Goal: Task Accomplishment & Management: Use online tool/utility

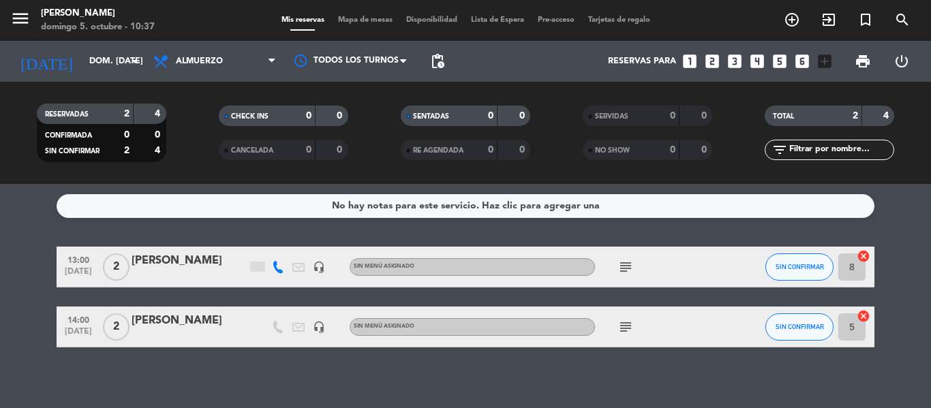
scroll to position [7, 0]
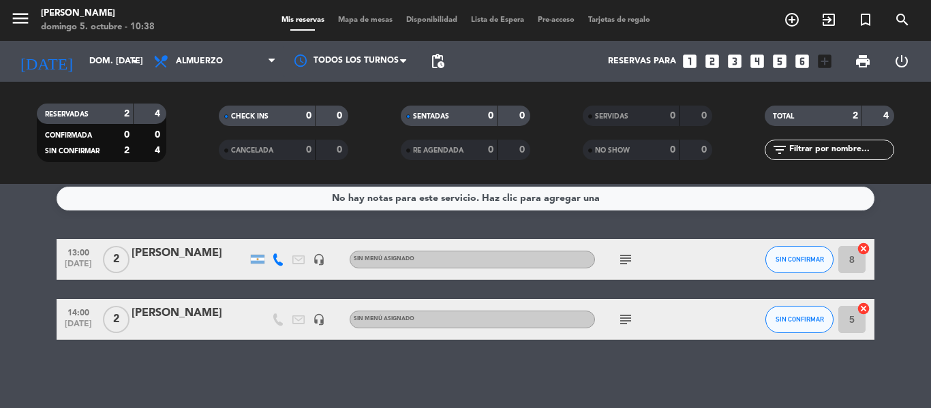
click at [626, 266] on icon "subject" at bounding box center [625, 259] width 16 height 16
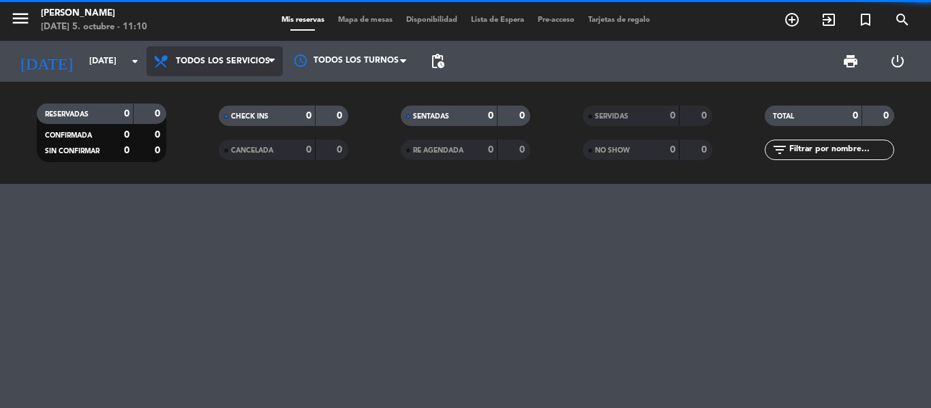
click at [262, 58] on span "Todos los servicios" at bounding box center [223, 62] width 94 height 10
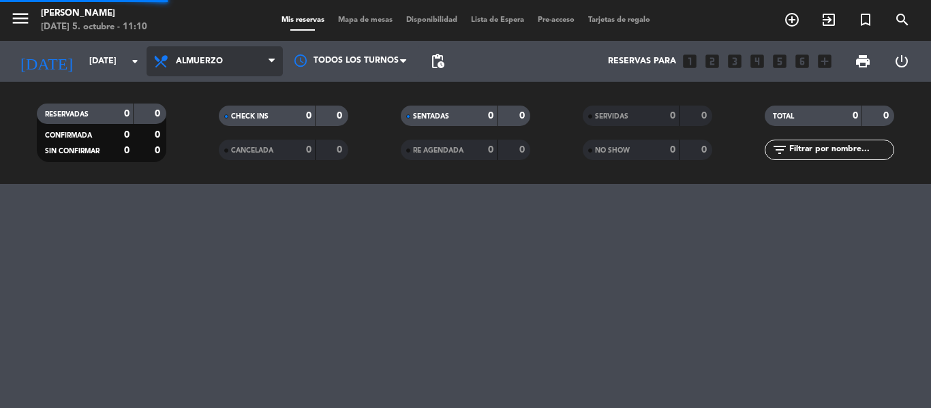
click at [202, 121] on div "menu Hierro Bodegón domingo 5. octubre - 11:10 Mis reservas Mapa de mesas Dispo…" at bounding box center [465, 92] width 931 height 184
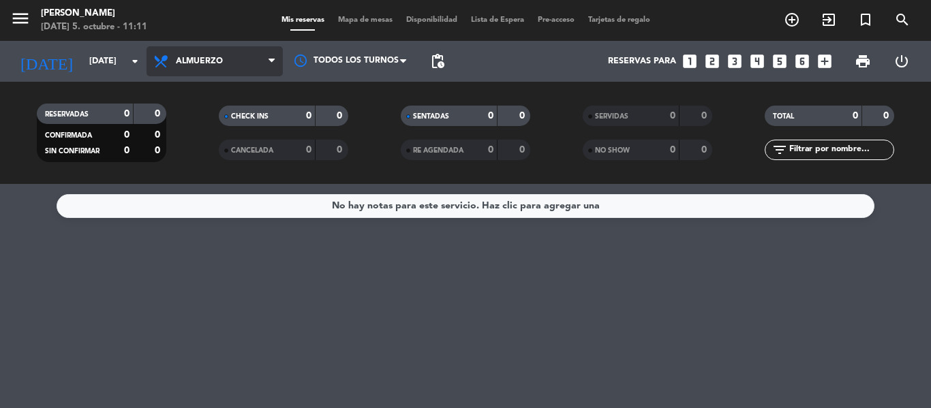
click at [237, 70] on span "Almuerzo" at bounding box center [215, 61] width 136 height 30
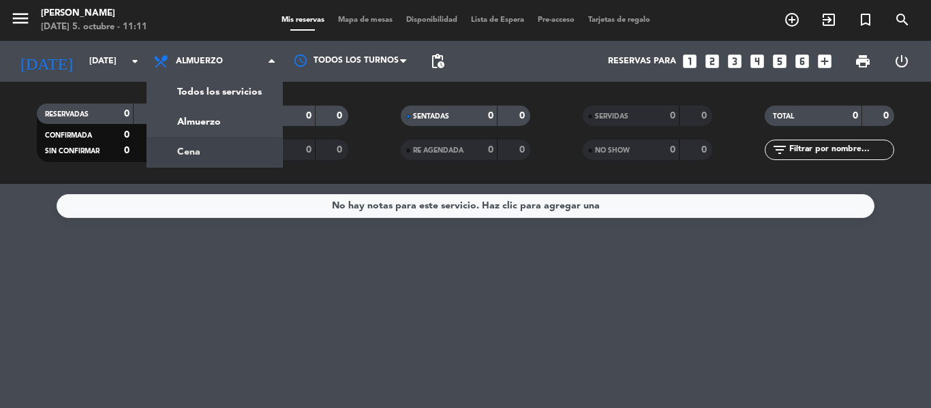
click at [208, 150] on div "menu Hierro Bodegón domingo 5. octubre - 11:11 Mis reservas Mapa de mesas Dispo…" at bounding box center [465, 92] width 931 height 184
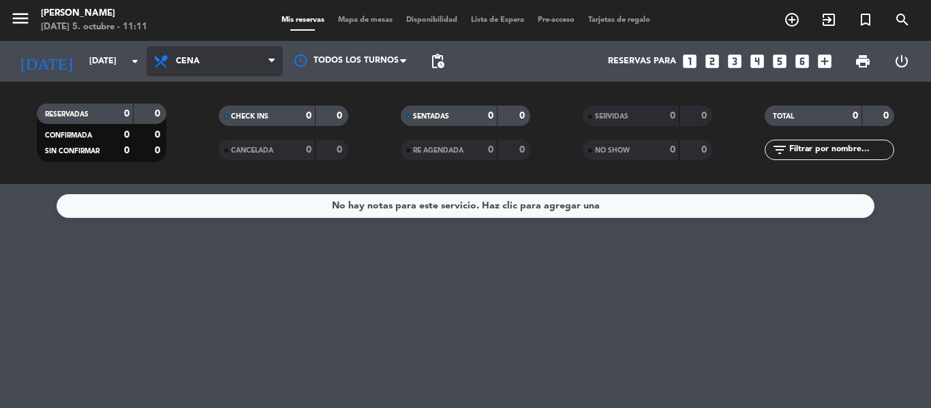
click at [206, 64] on span "Cena" at bounding box center [215, 61] width 136 height 30
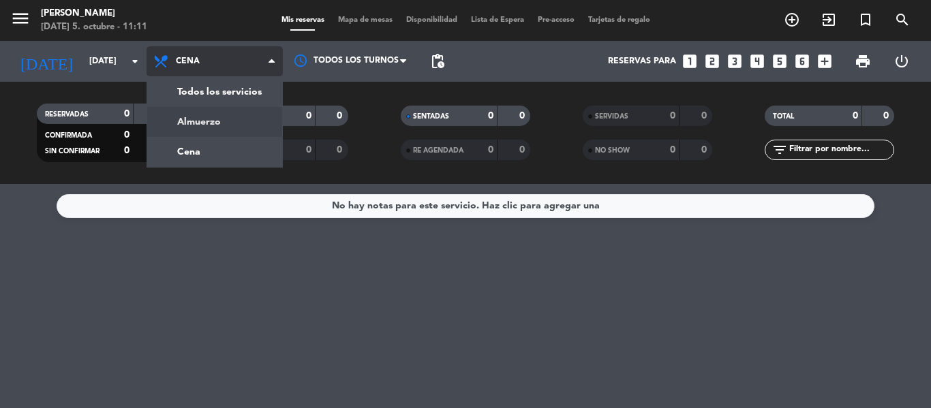
click at [215, 109] on div "menu Hierro Bodegón domingo 5. octubre - 11:11 Mis reservas Mapa de mesas Dispo…" at bounding box center [465, 92] width 931 height 184
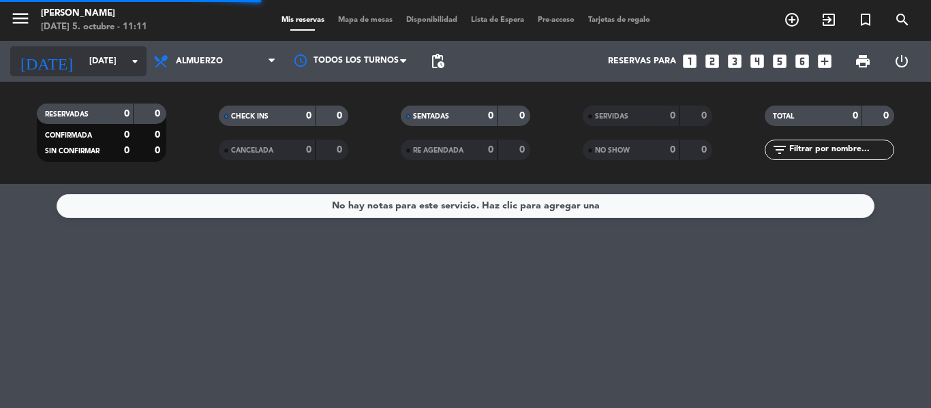
click at [123, 52] on input "mar. 7 oct." at bounding box center [139, 61] width 115 height 23
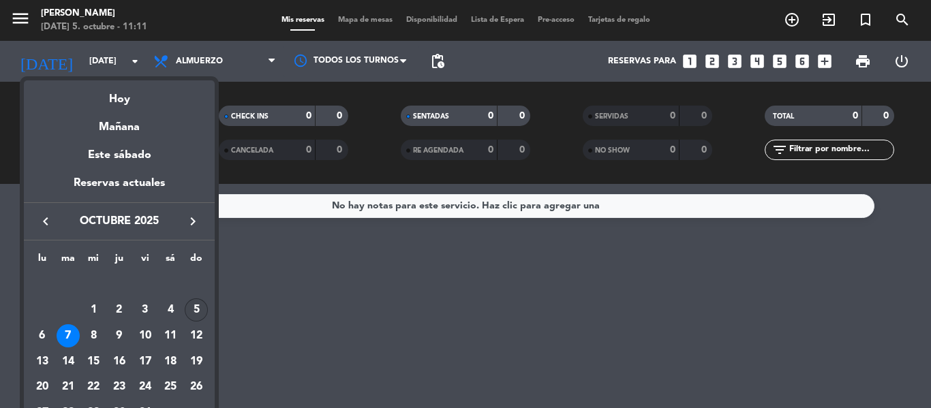
click at [202, 309] on div "5" at bounding box center [196, 310] width 23 height 23
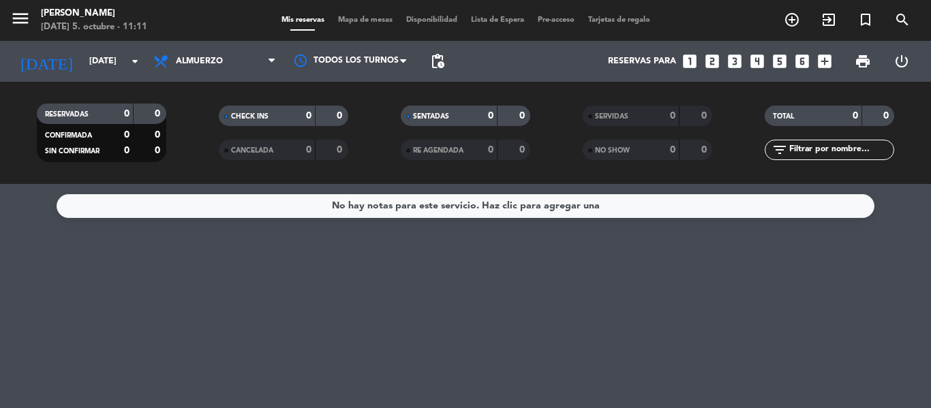
type input "[DATE]"
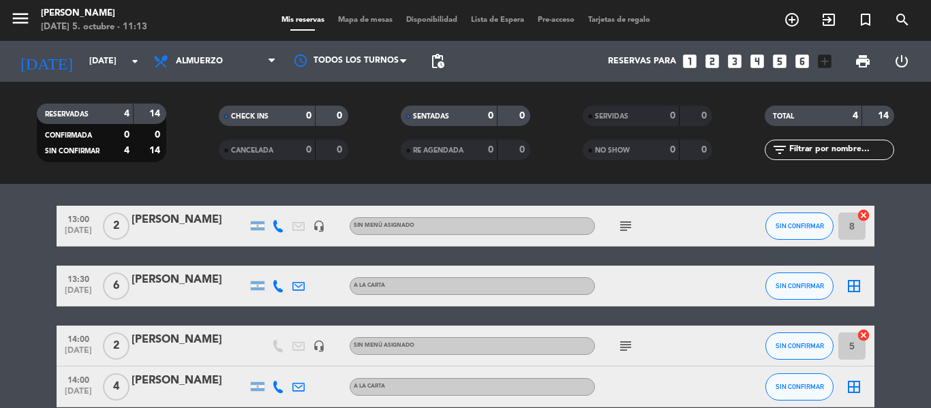
scroll to position [108, 0]
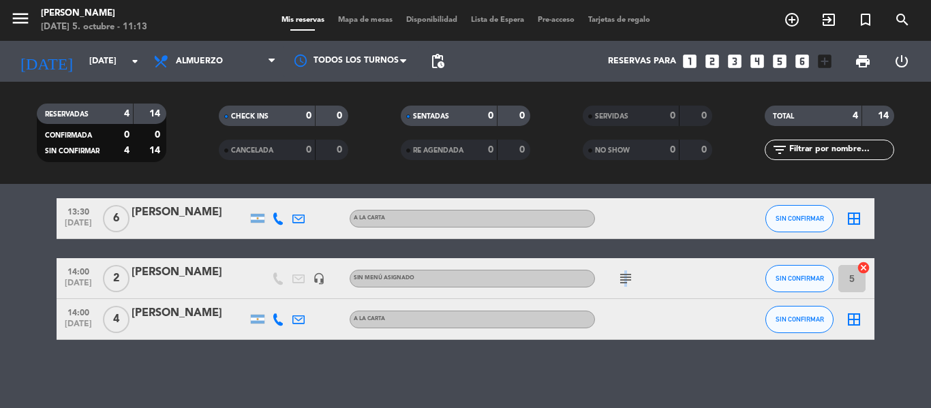
click at [624, 275] on icon "subject" at bounding box center [625, 279] width 16 height 16
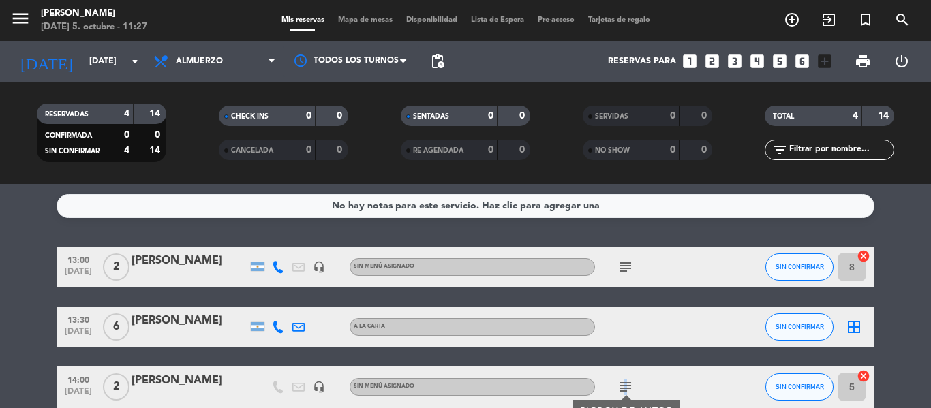
scroll to position [68, 0]
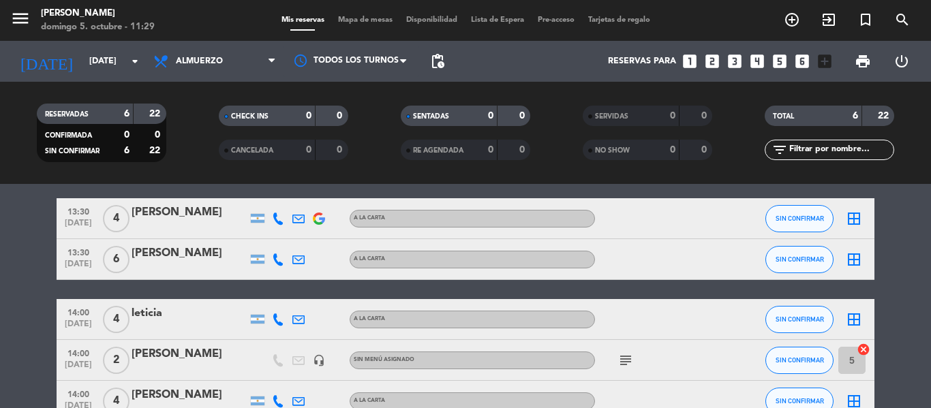
scroll to position [136, 0]
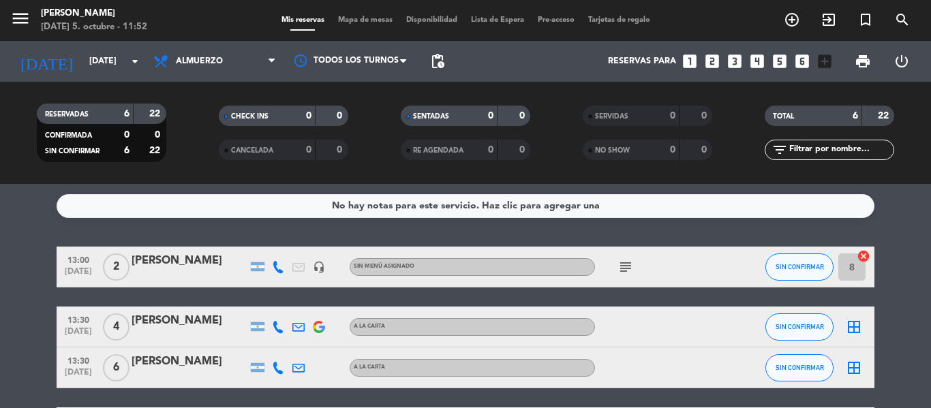
click at [853, 327] on icon "border_all" at bounding box center [854, 327] width 16 height 16
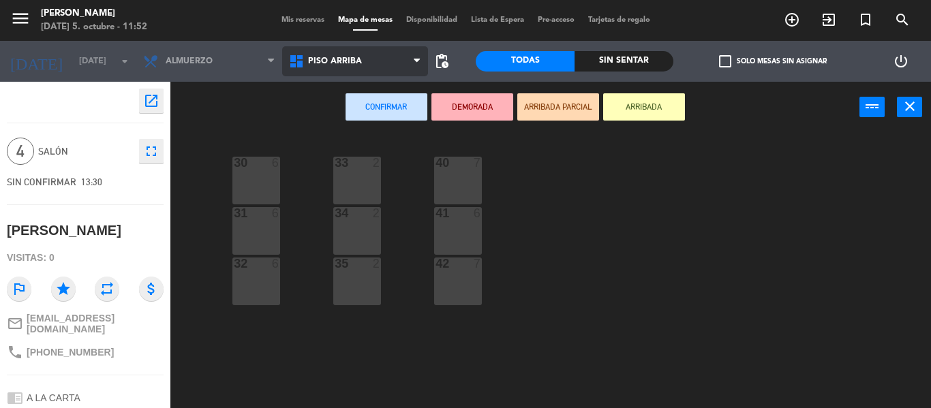
click at [309, 65] on span "Piso arriba" at bounding box center [335, 62] width 54 height 10
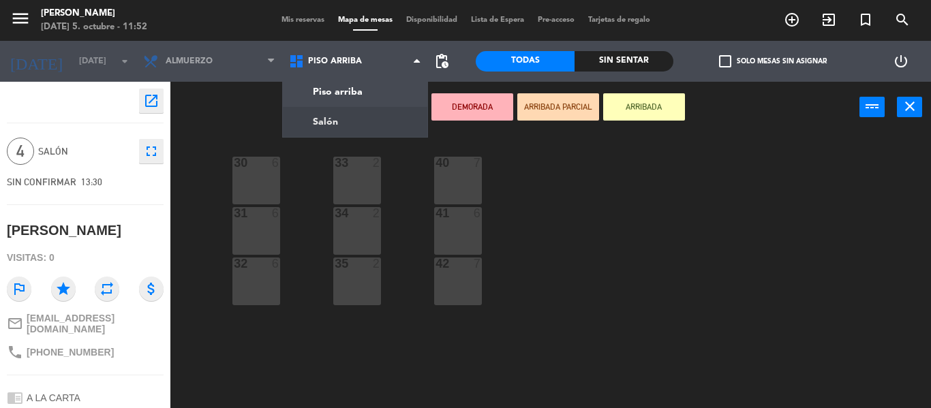
click at [315, 108] on ng-component "menu Hierro Bodegón domingo 5. octubre - 11:52 Mis reservas Mapa de mesas Dispo…" at bounding box center [465, 204] width 931 height 408
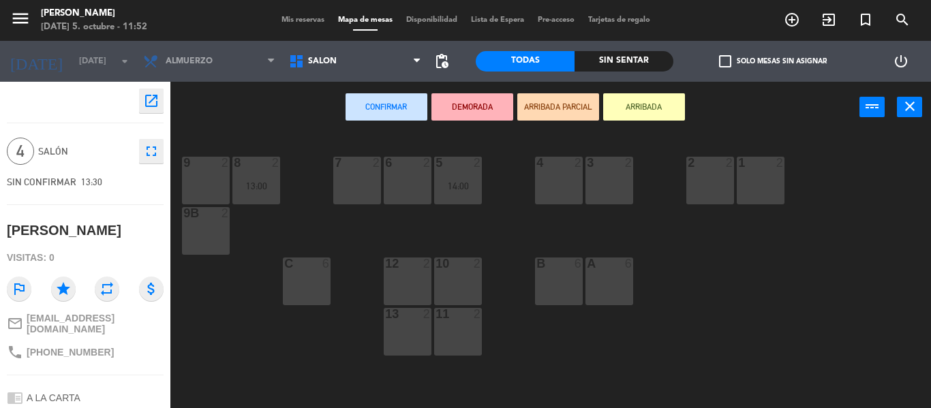
click at [764, 187] on div "1 2" at bounding box center [761, 181] width 48 height 48
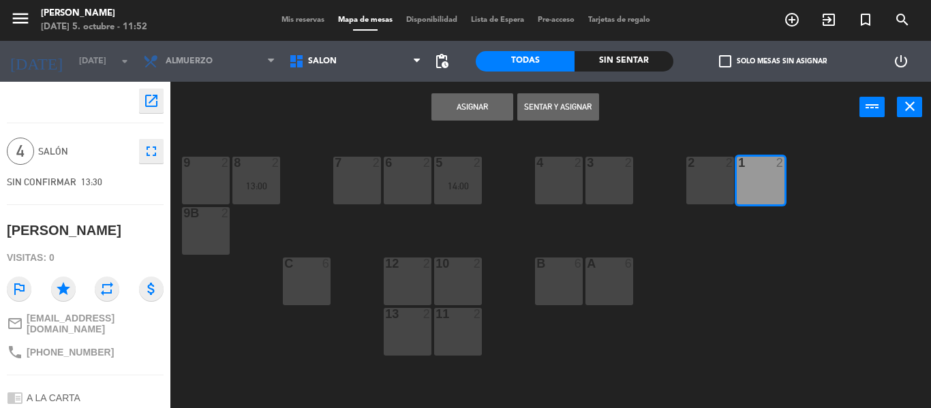
click at [722, 174] on div "2 2" at bounding box center [710, 181] width 48 height 48
click at [489, 108] on button "Asignar" at bounding box center [472, 106] width 82 height 27
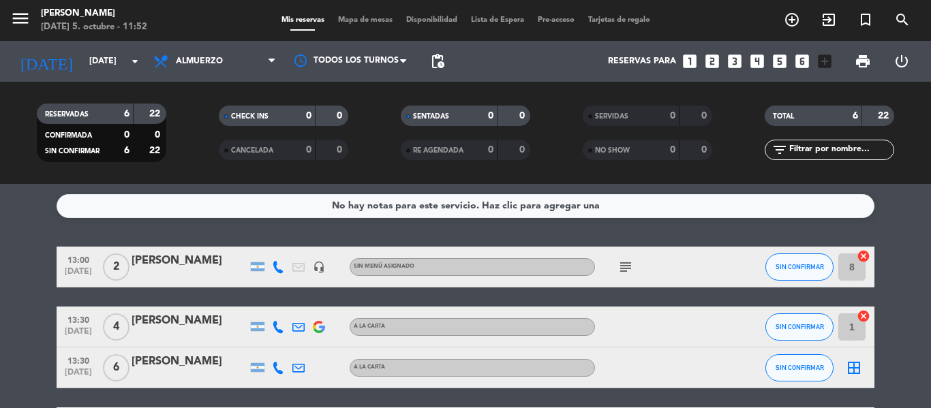
click at [851, 364] on icon "border_all" at bounding box center [854, 368] width 16 height 16
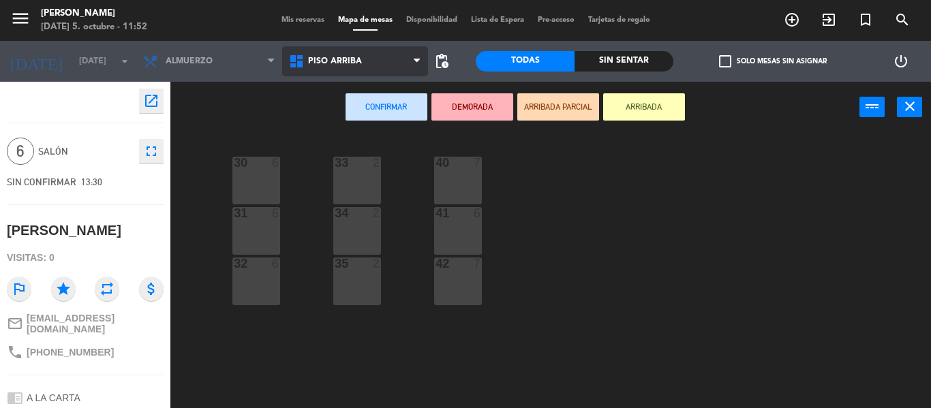
click at [352, 61] on span "Piso arriba" at bounding box center [335, 62] width 54 height 10
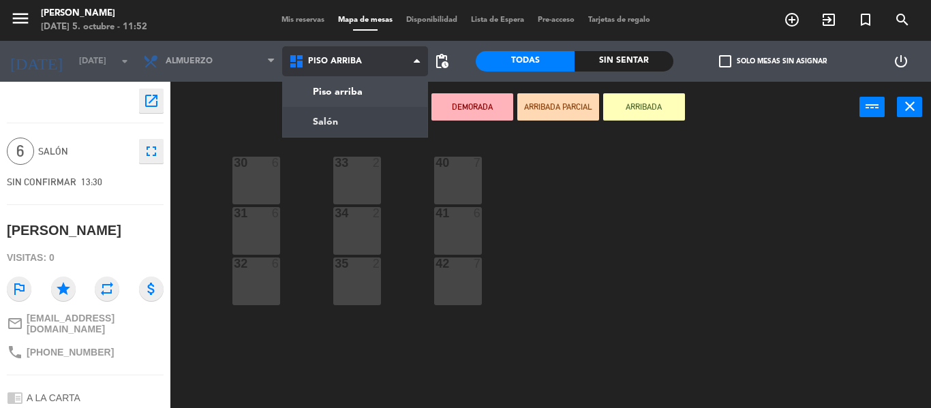
click at [348, 113] on ng-component "menu Hierro Bodegón domingo 5. octubre - 11:52 Mis reservas Mapa de mesas Dispo…" at bounding box center [465, 204] width 931 height 408
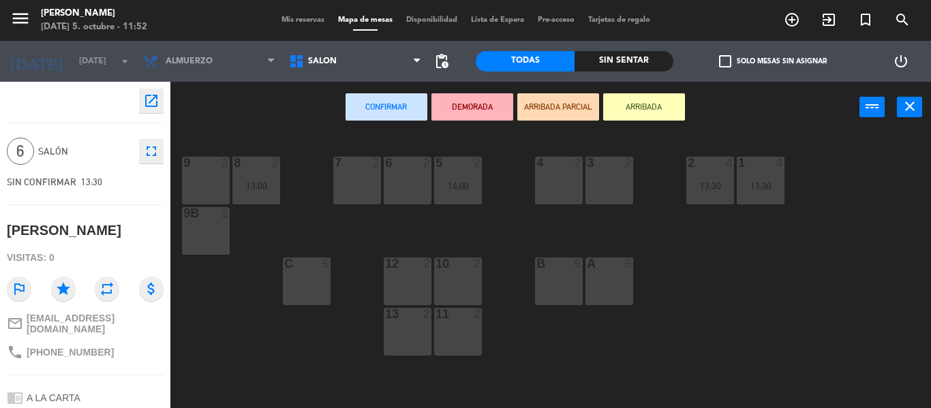
click at [594, 283] on div "A 6" at bounding box center [609, 282] width 48 height 48
click at [601, 275] on div "A 6" at bounding box center [609, 282] width 48 height 48
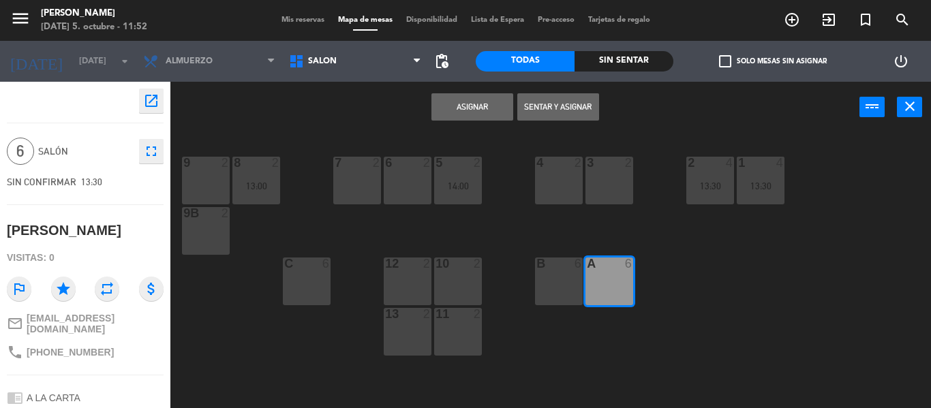
click at [466, 111] on button "Asignar" at bounding box center [472, 106] width 82 height 27
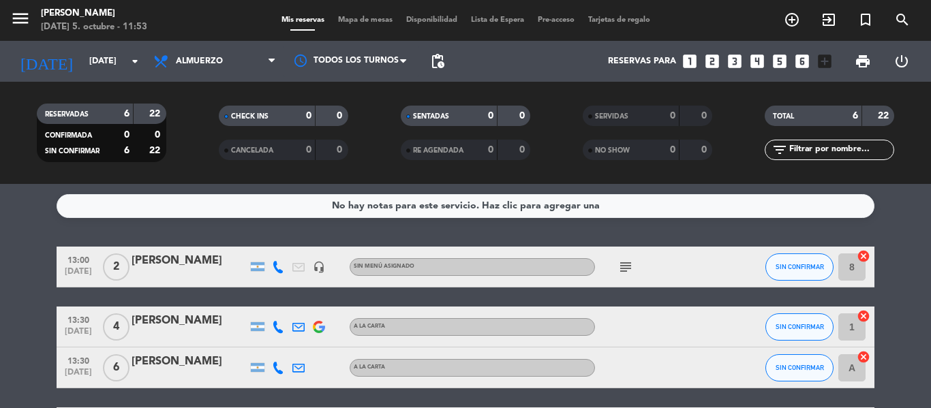
click at [626, 269] on icon "subject" at bounding box center [625, 267] width 16 height 16
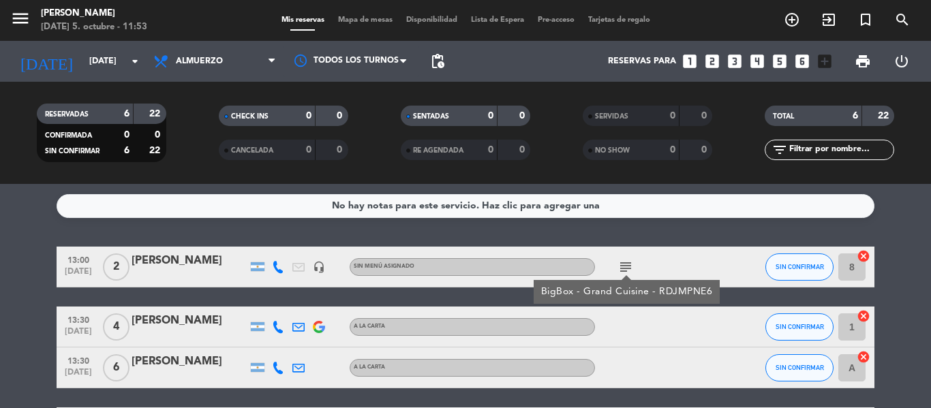
click at [629, 264] on icon "subject" at bounding box center [625, 267] width 16 height 16
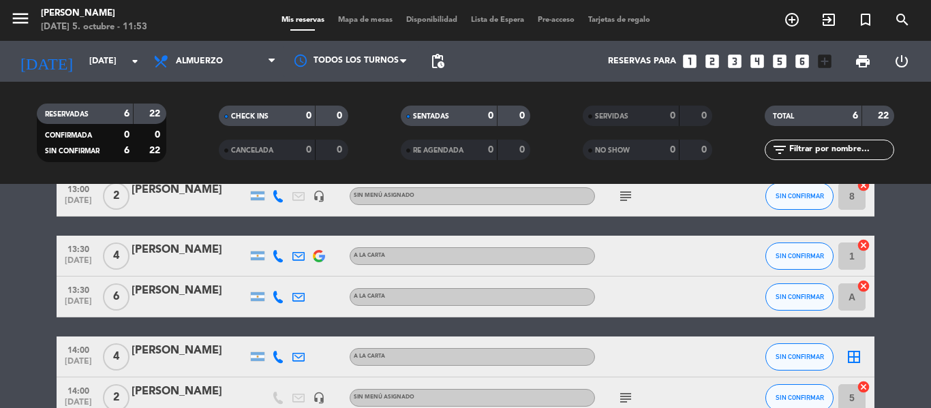
scroll to position [136, 0]
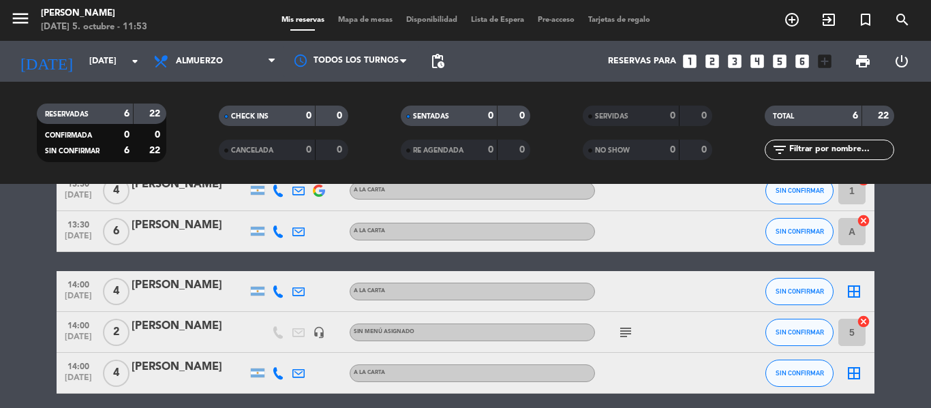
click at [859, 289] on icon "border_all" at bounding box center [854, 292] width 16 height 16
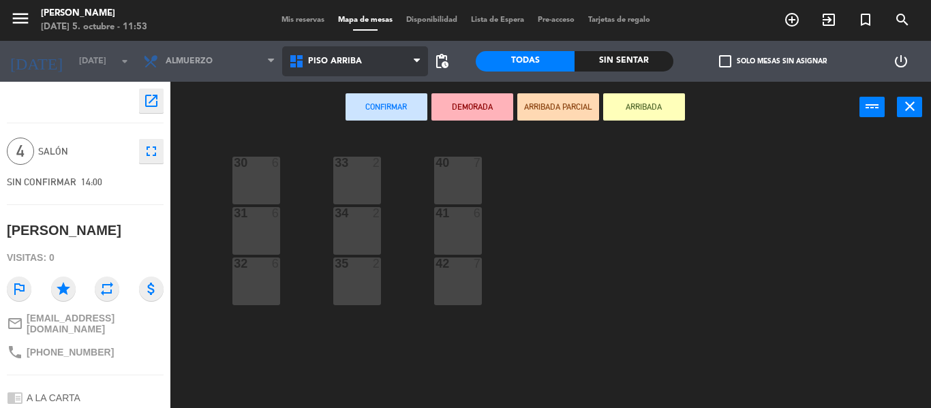
click at [327, 76] on span "Piso arriba" at bounding box center [355, 61] width 146 height 30
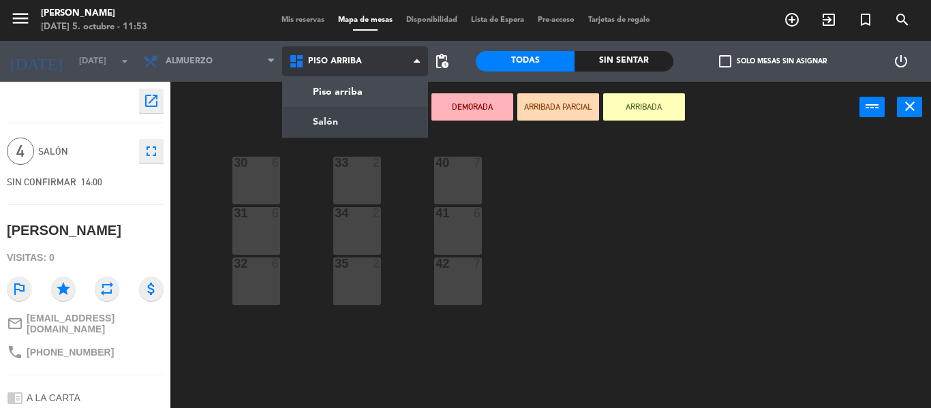
click at [324, 121] on ng-component "menu Hierro Bodegón domingo 5. octubre - 11:53 Mis reservas Mapa de mesas Dispo…" at bounding box center [465, 204] width 931 height 408
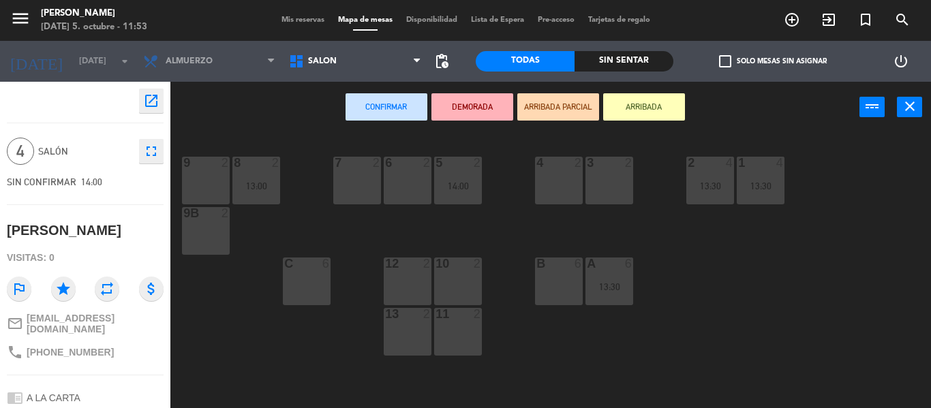
click at [454, 269] on div at bounding box center [457, 264] width 22 height 12
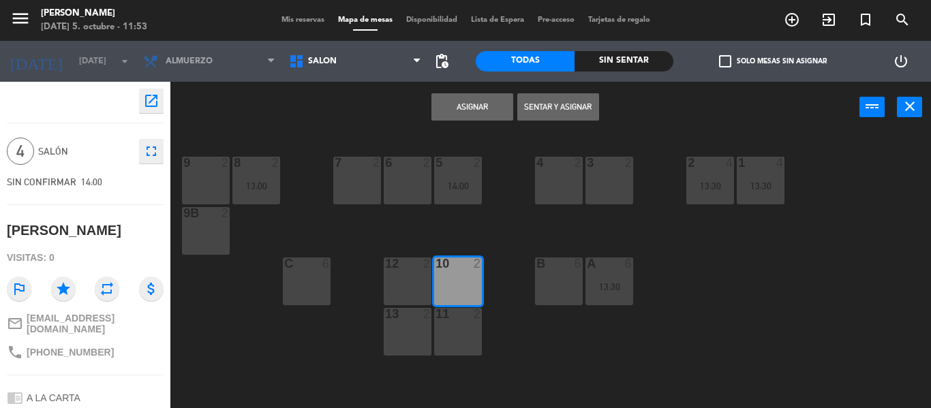
click at [456, 318] on div at bounding box center [457, 314] width 22 height 12
click at [484, 111] on button "Asignar" at bounding box center [472, 106] width 82 height 27
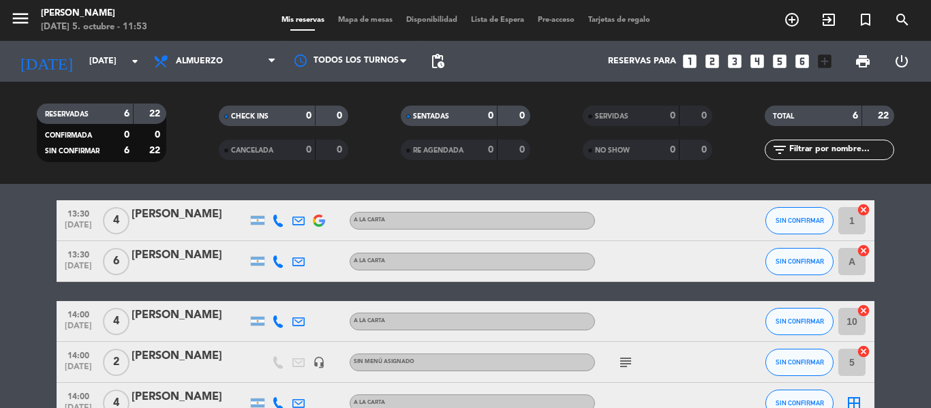
scroll to position [136, 0]
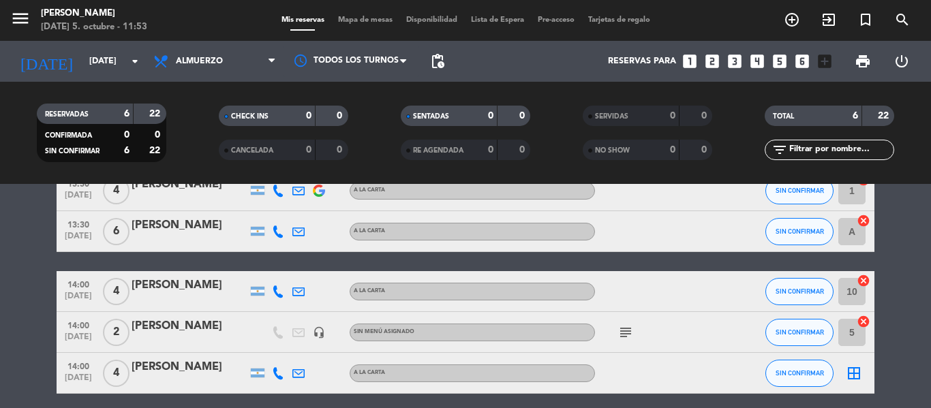
click at [623, 336] on icon "subject" at bounding box center [625, 332] width 16 height 16
click at [664, 362] on div at bounding box center [656, 373] width 123 height 40
click at [624, 337] on icon "subject" at bounding box center [625, 332] width 16 height 16
click at [611, 386] on div at bounding box center [656, 373] width 123 height 40
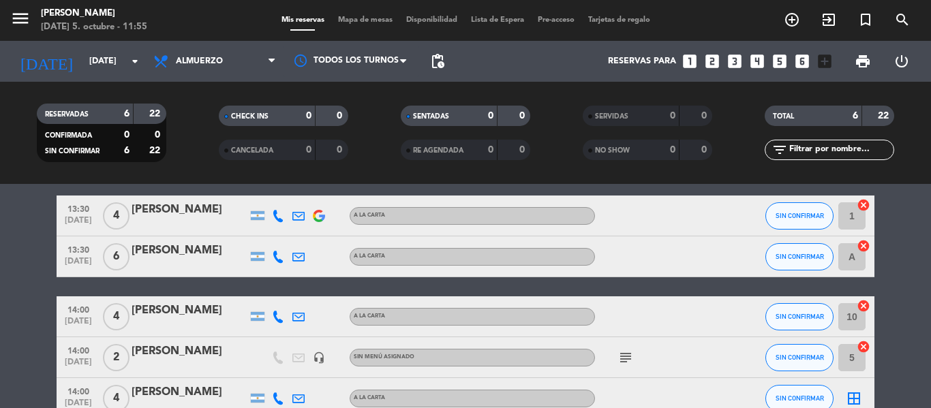
scroll to position [68, 0]
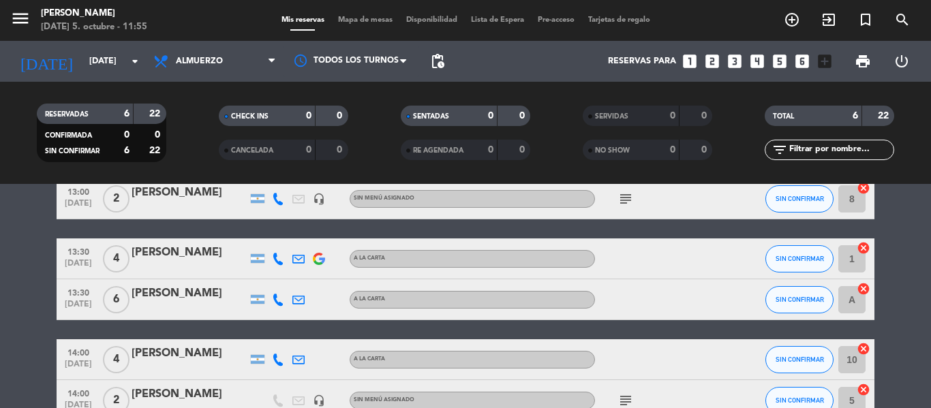
drag, startPoint x: 622, startPoint y: 192, endPoint x: 616, endPoint y: 198, distance: 7.7
click at [620, 194] on div "subject" at bounding box center [656, 199] width 123 height 40
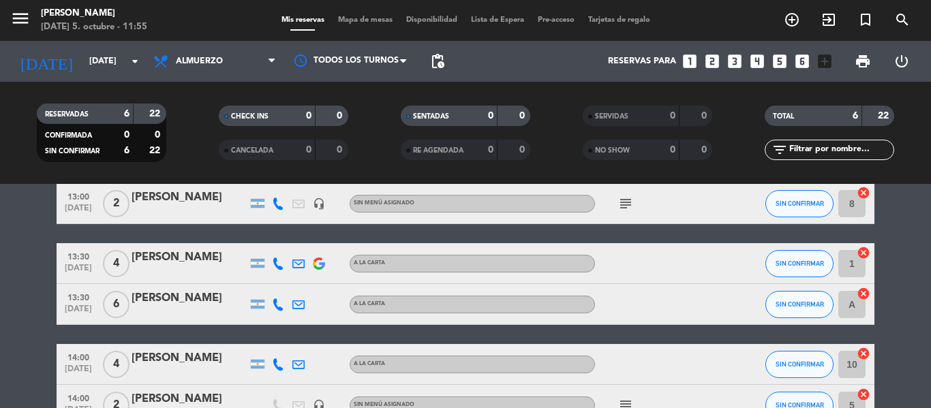
click at [628, 204] on icon "subject" at bounding box center [625, 204] width 16 height 16
click at [647, 258] on div at bounding box center [656, 263] width 123 height 40
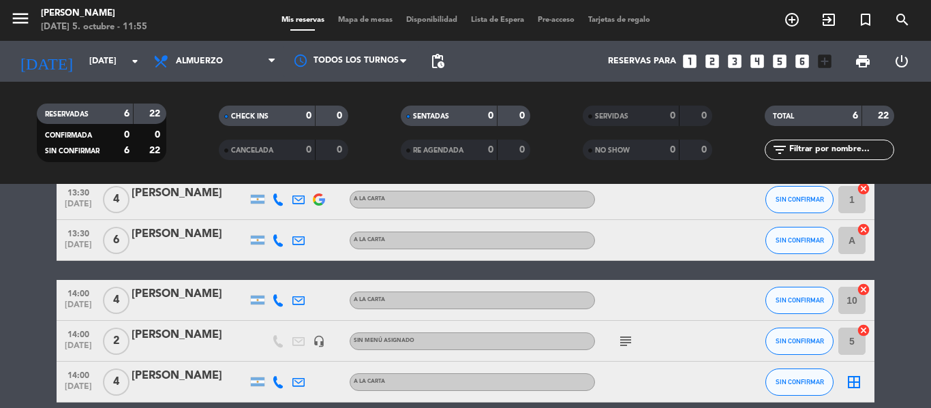
scroll to position [190, 0]
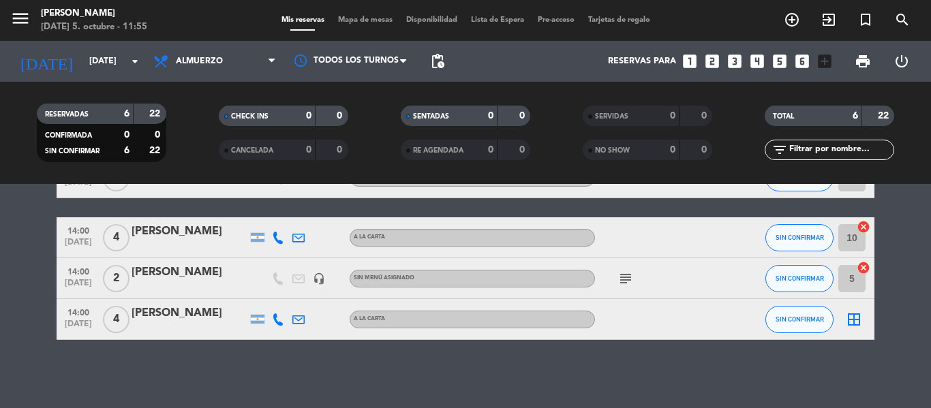
click at [633, 277] on icon "subject" at bounding box center [625, 279] width 16 height 16
click at [644, 309] on div at bounding box center [656, 319] width 123 height 40
click at [855, 319] on icon "border_all" at bounding box center [854, 319] width 16 height 16
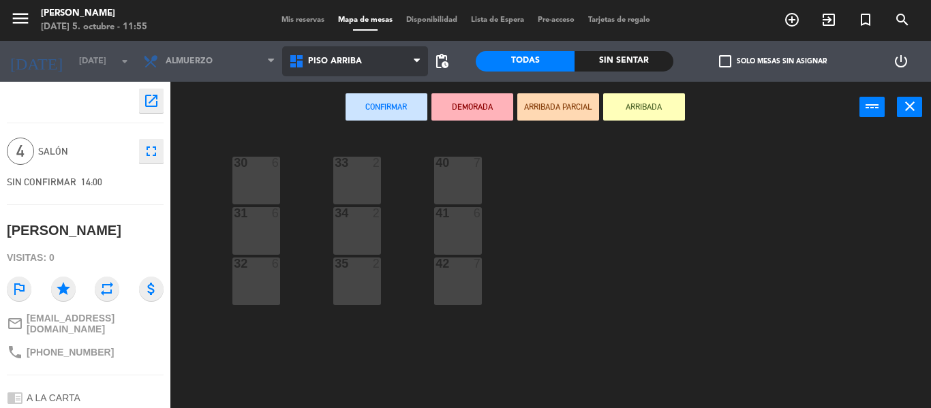
click at [361, 57] on span "Piso arriba" at bounding box center [355, 61] width 146 height 30
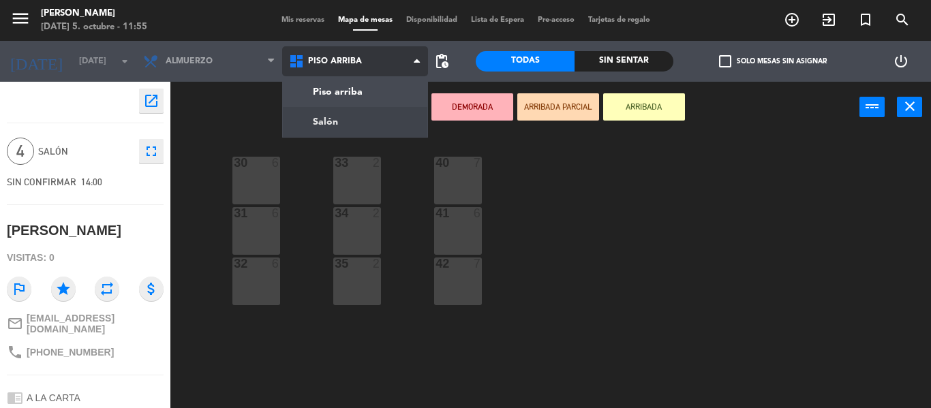
click at [353, 117] on ng-component "menu Hierro Bodegón domingo 5. octubre - 11:55 Mis reservas Mapa de mesas Dispo…" at bounding box center [465, 204] width 931 height 408
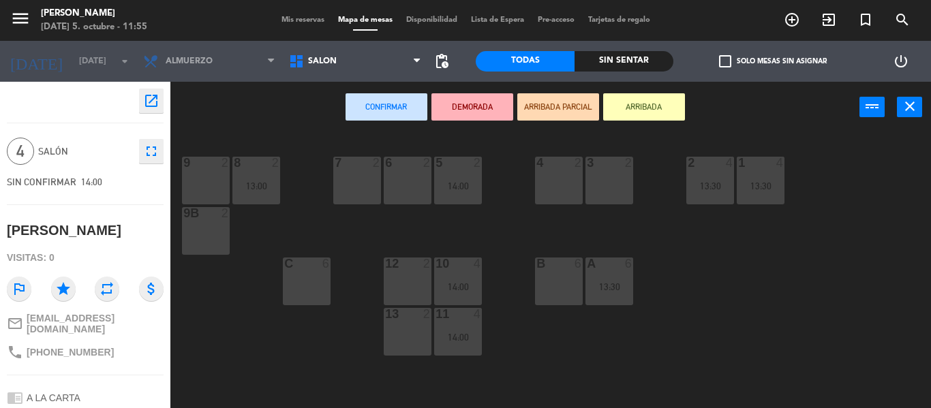
click at [551, 262] on div at bounding box center [558, 264] width 22 height 12
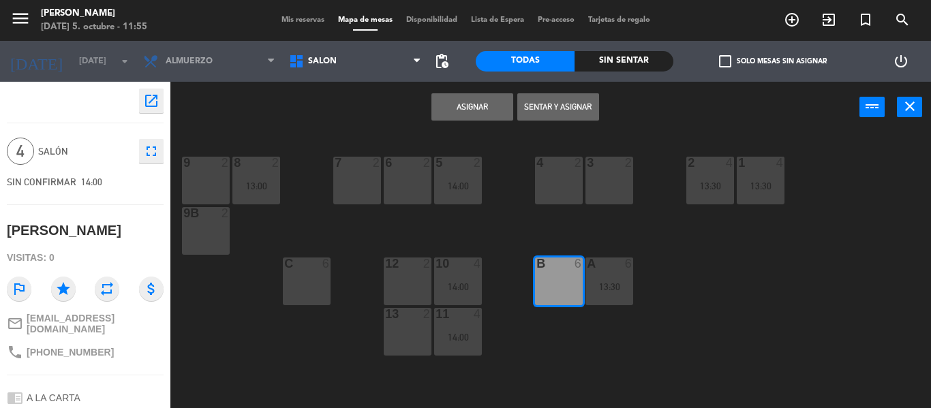
click at [483, 114] on button "Asignar" at bounding box center [472, 106] width 82 height 27
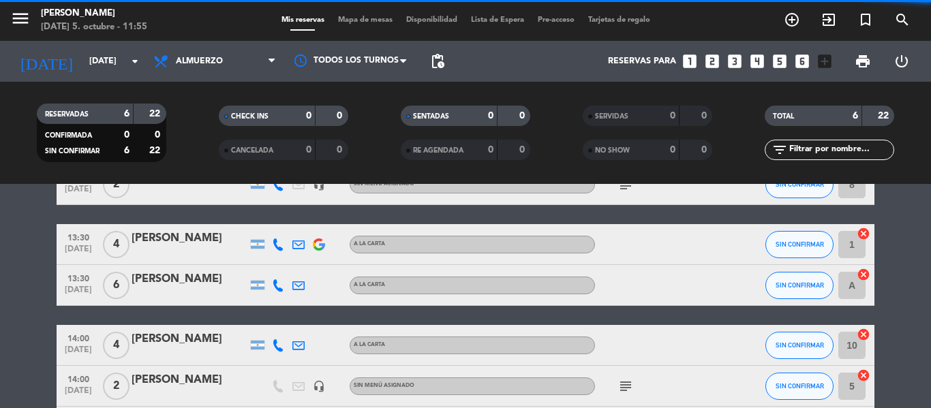
scroll to position [92, 0]
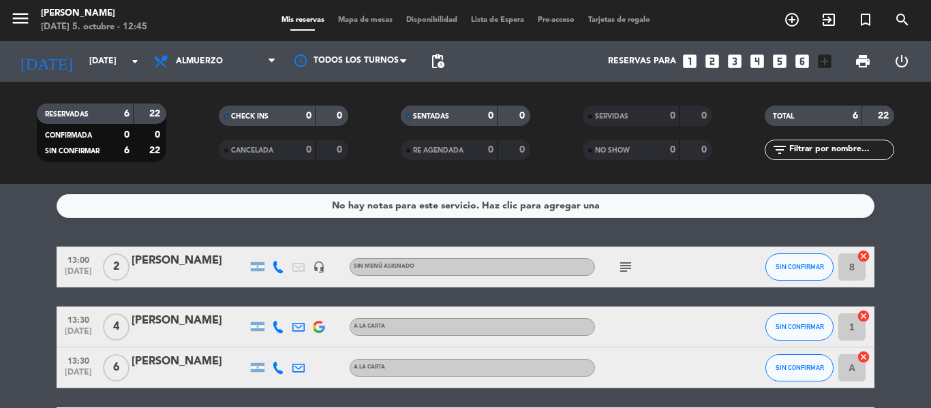
click at [868, 255] on icon "cancel" at bounding box center [864, 256] width 14 height 14
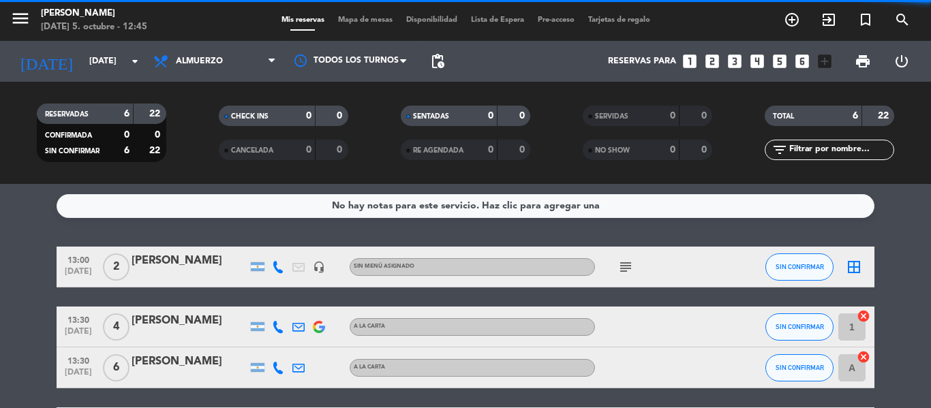
click at [856, 262] on icon "border_all" at bounding box center [854, 267] width 16 height 16
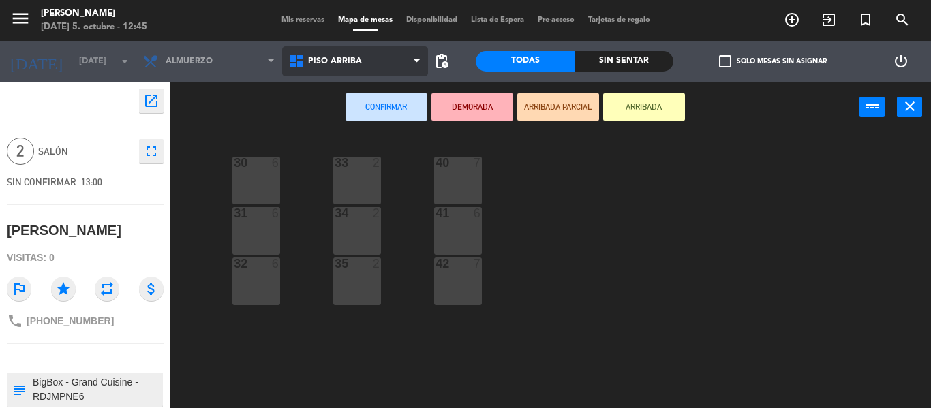
click at [386, 48] on span "Piso arriba" at bounding box center [355, 61] width 146 height 30
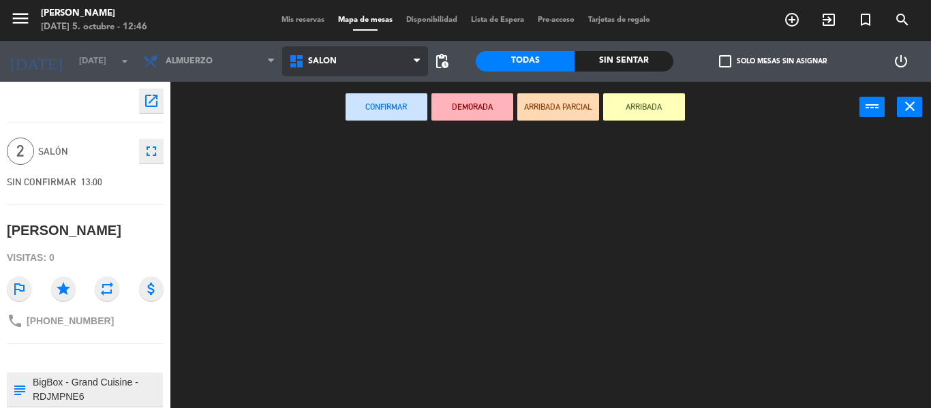
click at [397, 112] on ng-component "menu Hierro Bodegón [DATE] 5. octubre - 12:46 Mis reservas Mapa de mesas Dispon…" at bounding box center [465, 204] width 931 height 408
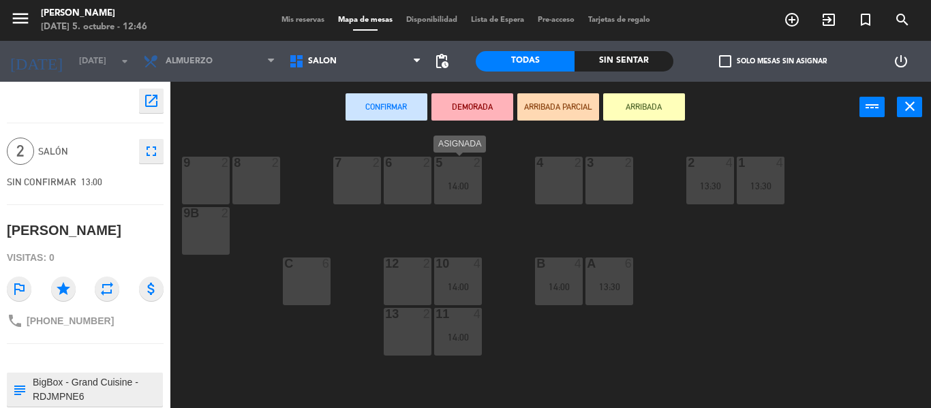
click at [446, 185] on div "14:00" at bounding box center [458, 186] width 48 height 10
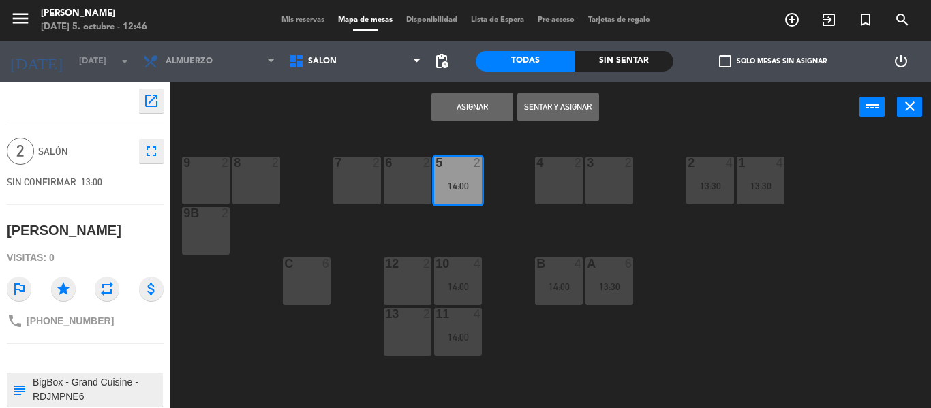
click at [255, 189] on div "8 2" at bounding box center [256, 181] width 48 height 48
click at [247, 184] on div "8 2" at bounding box center [256, 181] width 48 height 48
click at [454, 93] on button "Asignar" at bounding box center [472, 106] width 82 height 27
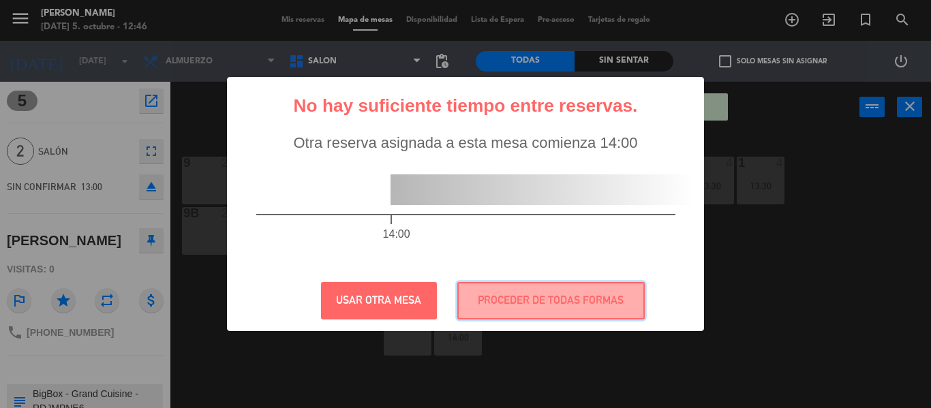
click at [495, 310] on button "PROCEDER DE TODAS FORMAS" at bounding box center [550, 300] width 187 height 37
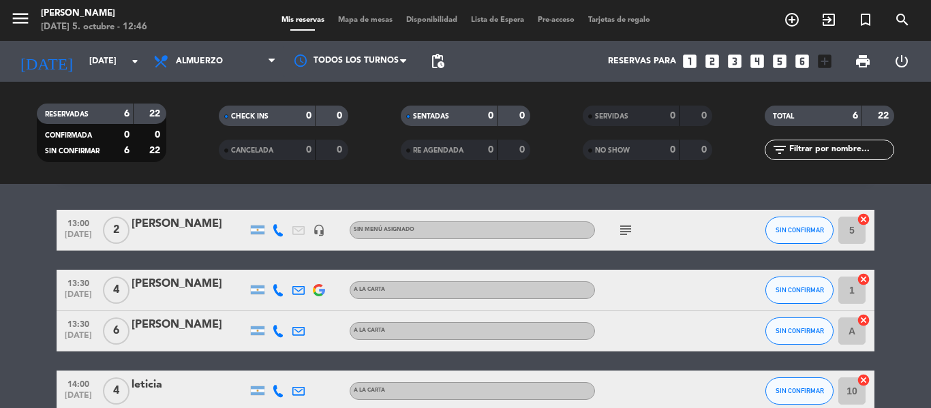
scroll to position [68, 0]
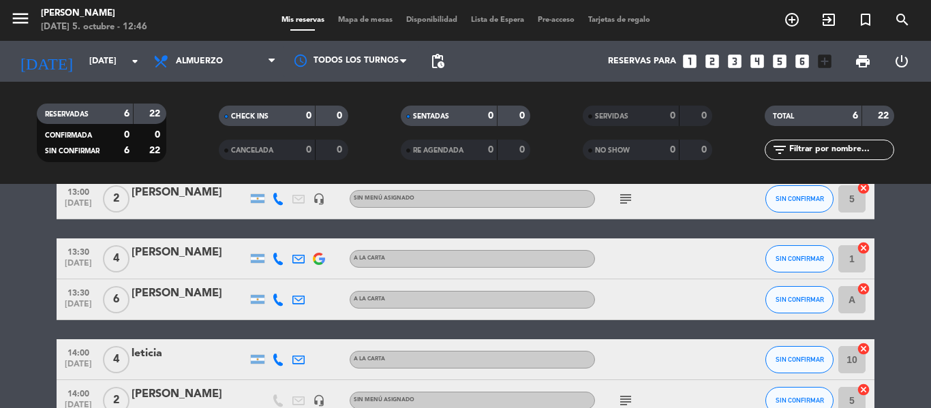
click at [865, 389] on icon "cancel" at bounding box center [864, 390] width 14 height 14
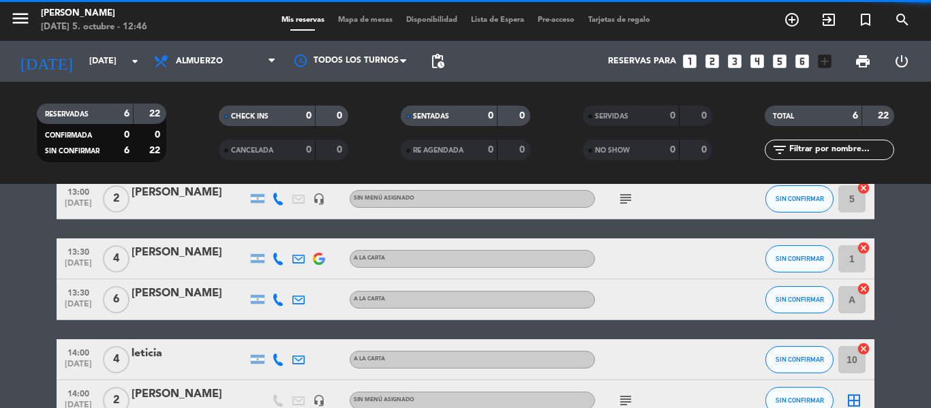
click at [857, 393] on icon "border_all" at bounding box center [854, 401] width 16 height 16
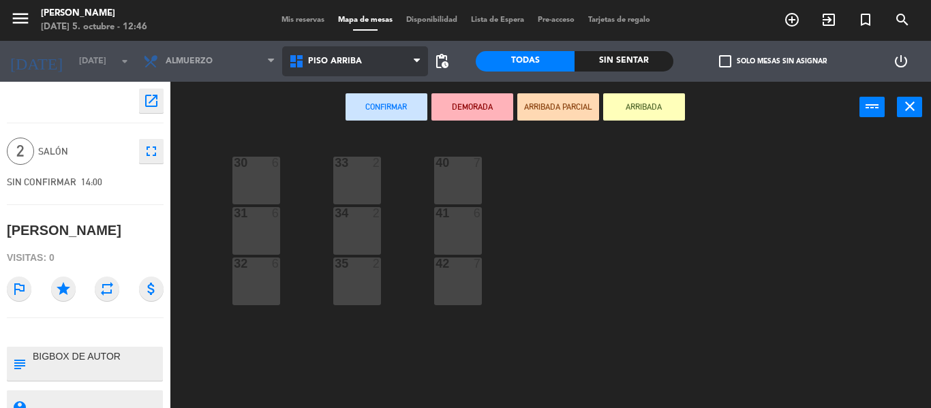
click at [297, 69] on icon at bounding box center [298, 61] width 20 height 16
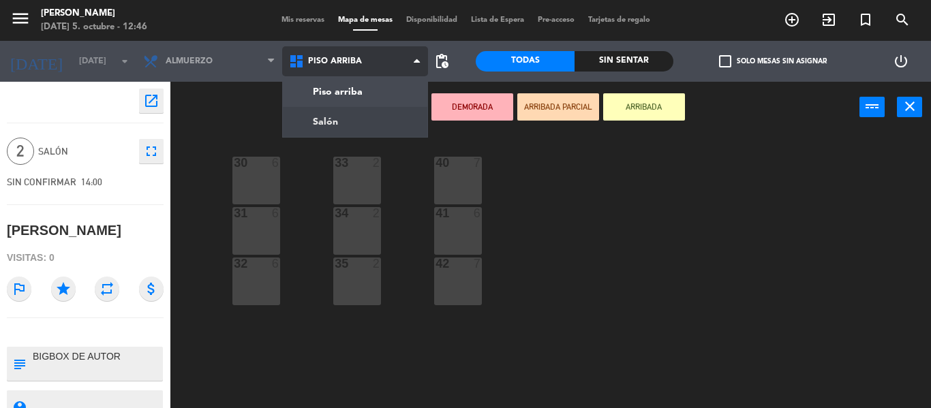
click at [348, 114] on ng-component "menu Hierro Bodegón [DATE] 5. octubre - 12:46 Mis reservas Mapa de mesas Dispon…" at bounding box center [465, 204] width 931 height 408
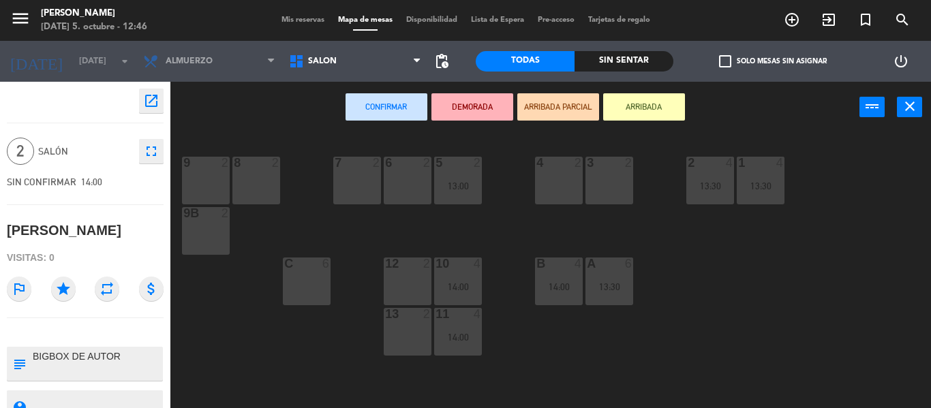
click at [245, 184] on div "8 2" at bounding box center [256, 181] width 48 height 48
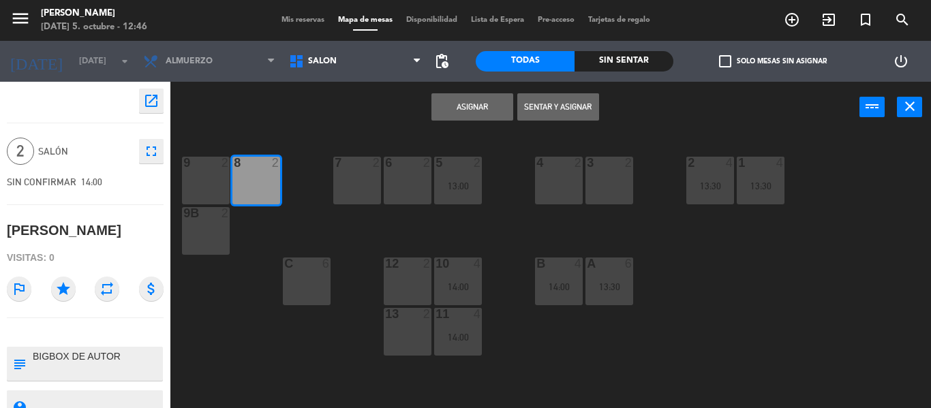
click at [458, 117] on button "Asignar" at bounding box center [472, 106] width 82 height 27
